Goal: Use online tool/utility: Utilize a website feature to perform a specific function

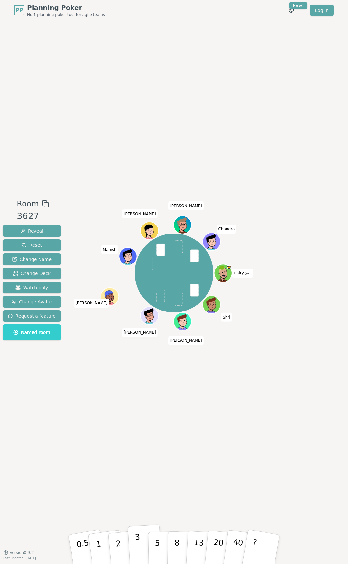
click at [138, 409] on p "3" at bounding box center [138, 549] width 7 height 35
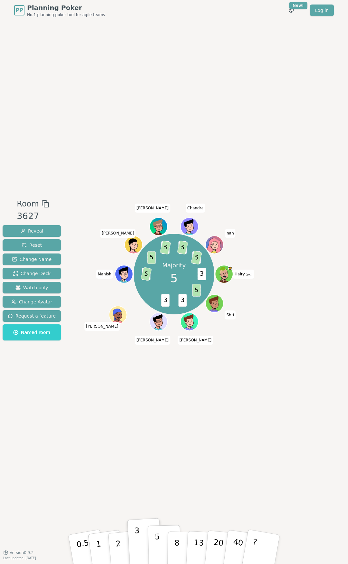
click at [156, 409] on p "5" at bounding box center [157, 549] width 5 height 35
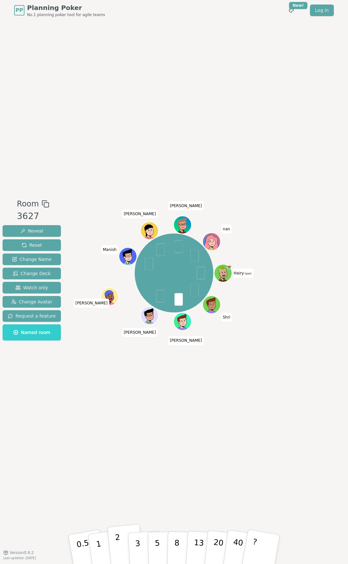
click at [115, 409] on button "2" at bounding box center [125, 549] width 37 height 51
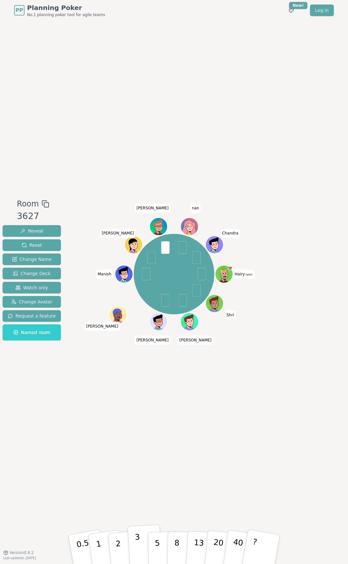
click at [137, 409] on p "3" at bounding box center [138, 549] width 7 height 35
click at [160, 409] on button "5" at bounding box center [164, 549] width 33 height 49
